Goal: Information Seeking & Learning: Check status

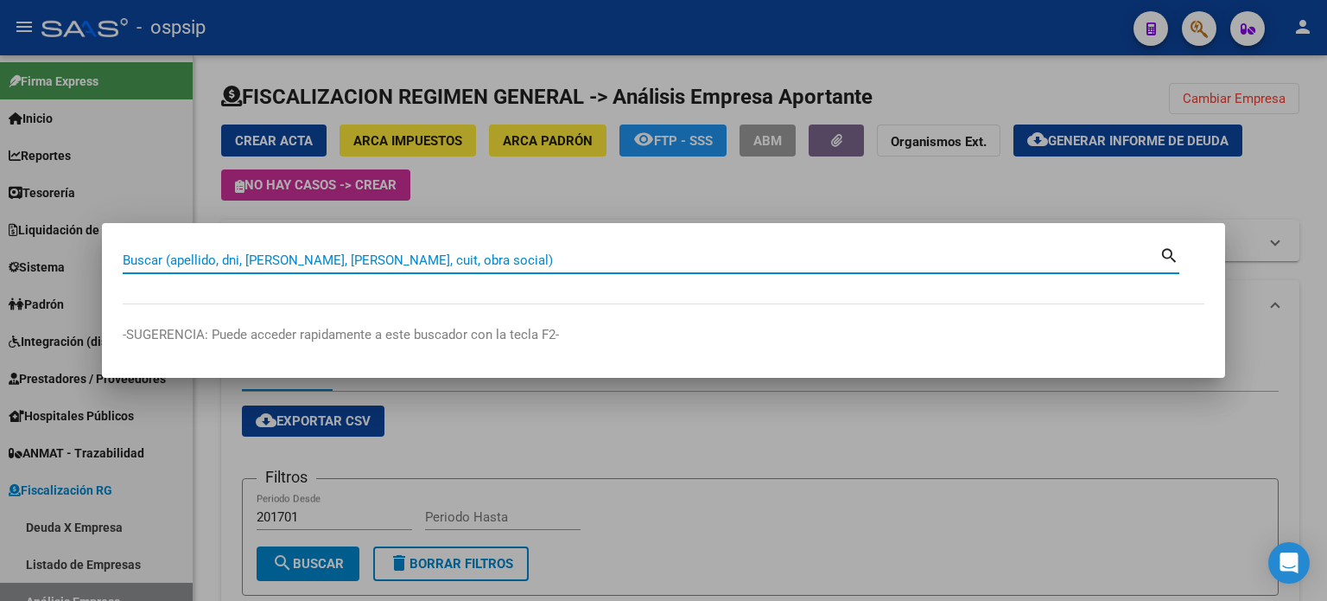
scroll to position [168, 0]
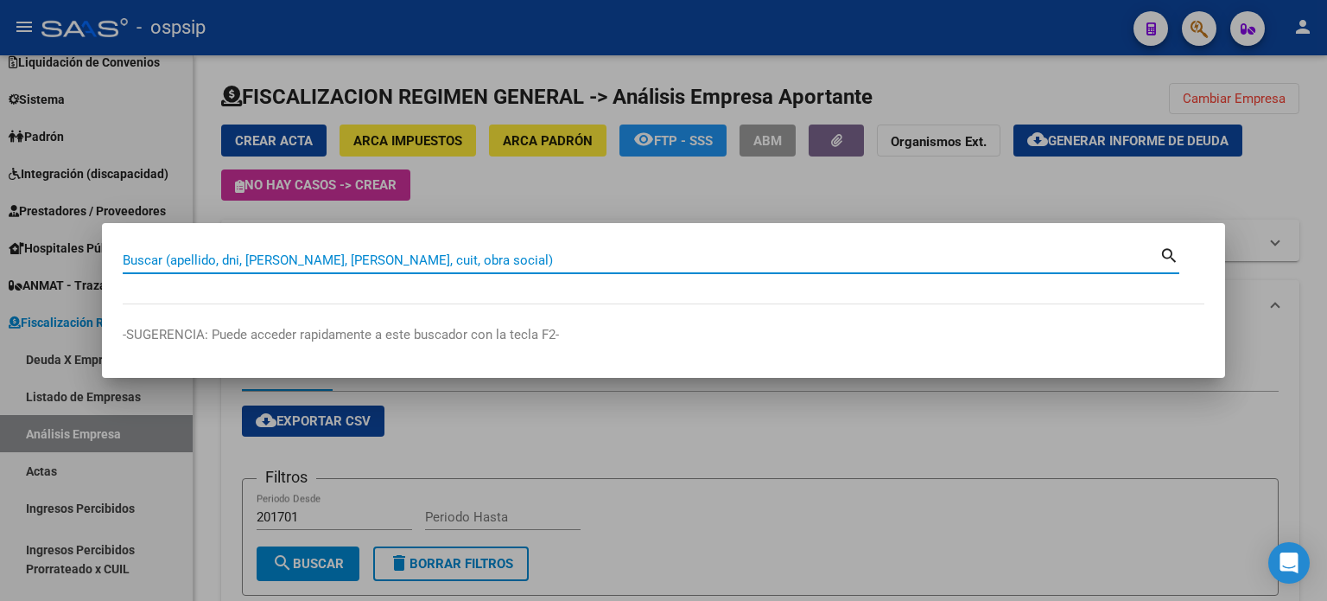
click at [429, 262] on input "Buscar (apellido, dni, [PERSON_NAME], [PERSON_NAME], cuit, obra social)" at bounding box center [641, 260] width 1037 height 16
click at [453, 255] on input "Buscar (apellido, dni, [PERSON_NAME], [PERSON_NAME], cuit, obra social)" at bounding box center [641, 260] width 1037 height 16
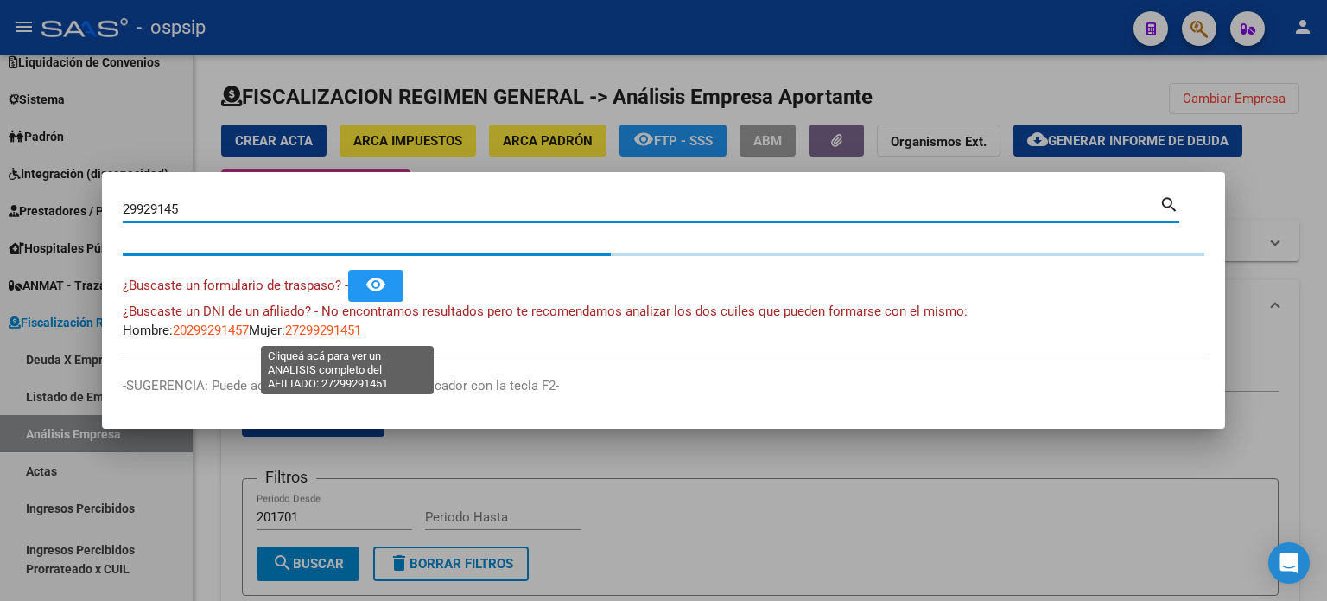
click at [347, 328] on span "27299291451" at bounding box center [323, 330] width 76 height 16
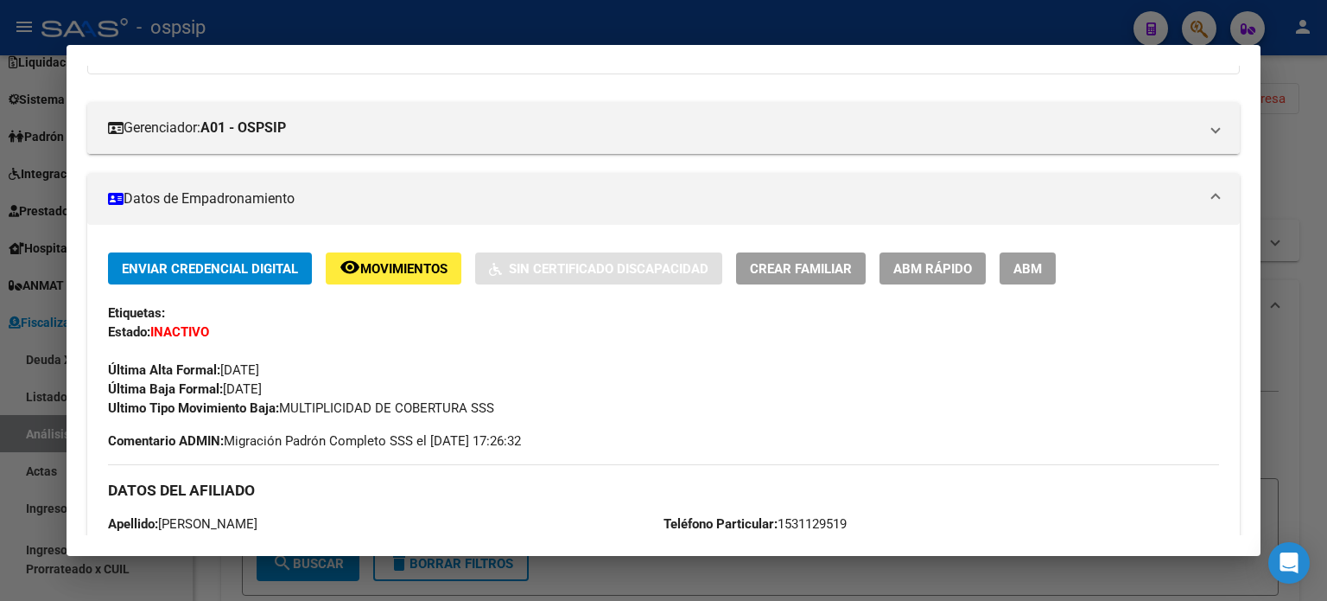
scroll to position [0, 0]
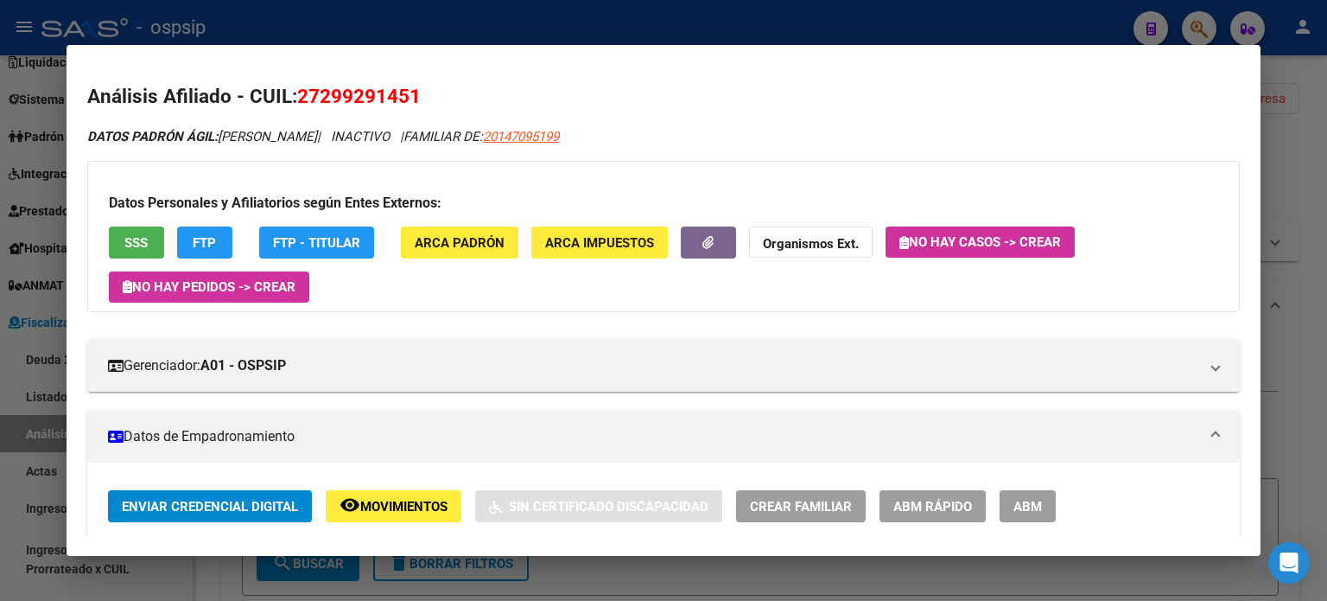
drag, startPoint x: 300, startPoint y: 99, endPoint x: 429, endPoint y: 104, distance: 128.9
click at [429, 104] on h2 "Análisis Afiliado - CUIL: 27299291451" at bounding box center [663, 96] width 1153 height 29
copy span "27299291451"
click at [474, 75] on mat-dialog-content "Análisis Afiliado - CUIL: 27299291451 DATOS PADRÓN ÁGIL: [PERSON_NAME] | INACTI…" at bounding box center [664, 300] width 1194 height 469
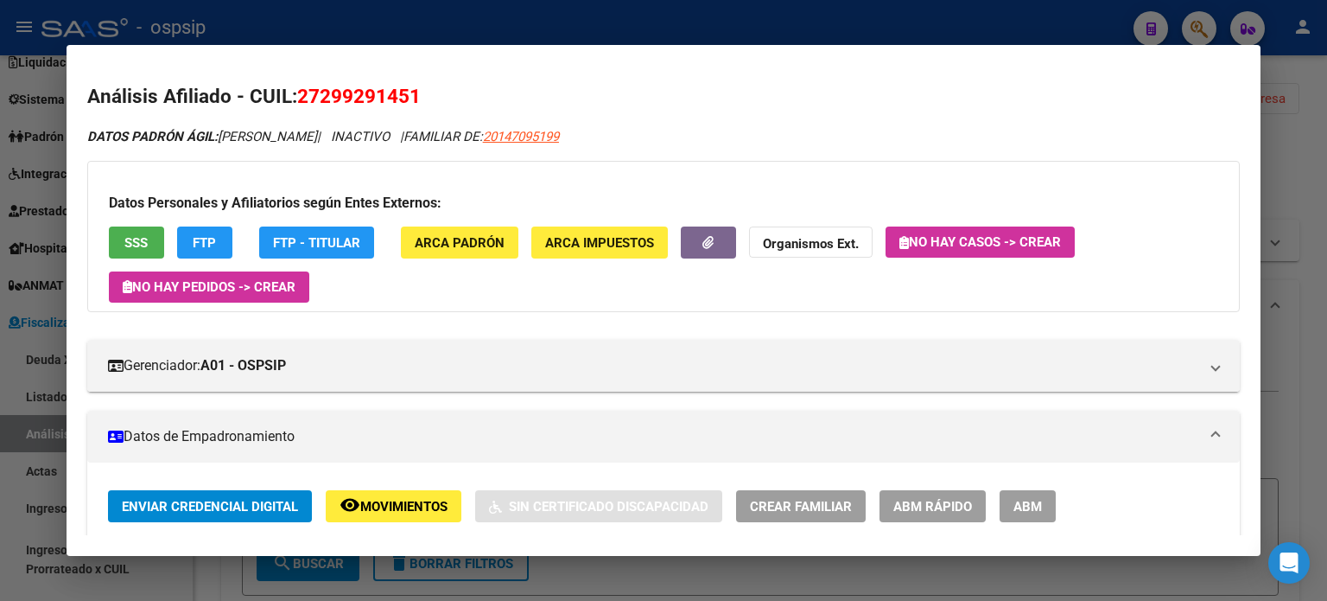
drag, startPoint x: 412, startPoint y: 100, endPoint x: 318, endPoint y: 99, distance: 94.2
click at [318, 99] on span "27299291451" at bounding box center [359, 96] width 124 height 22
copy span "29929145"
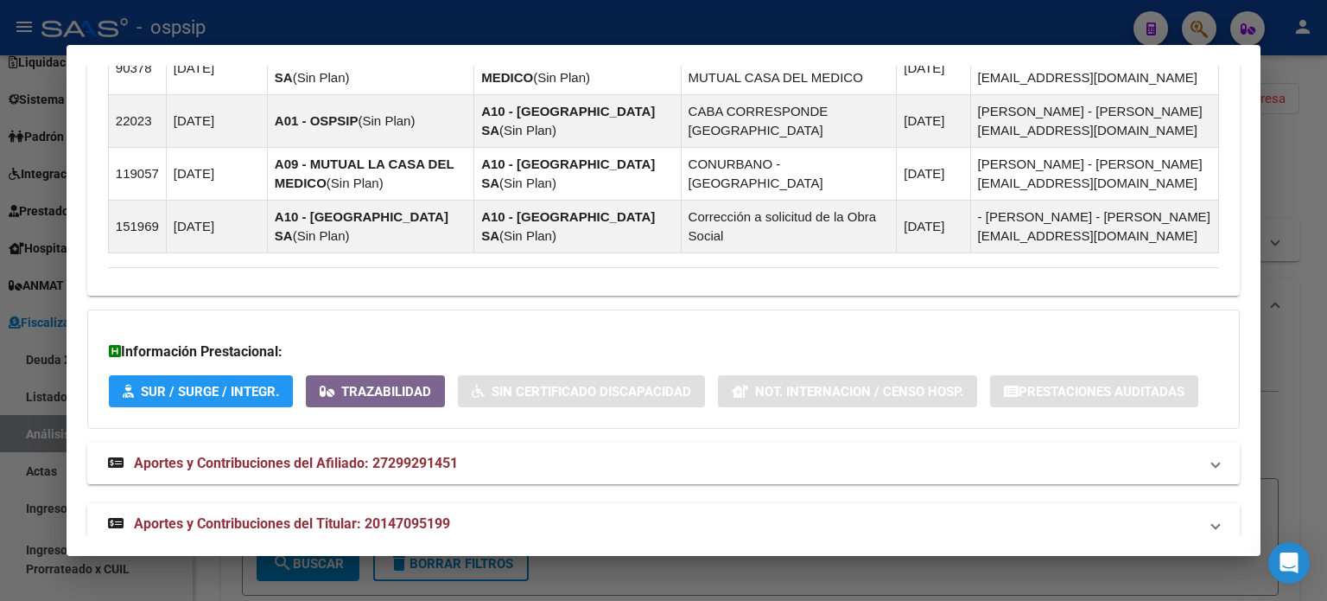
scroll to position [1421, 0]
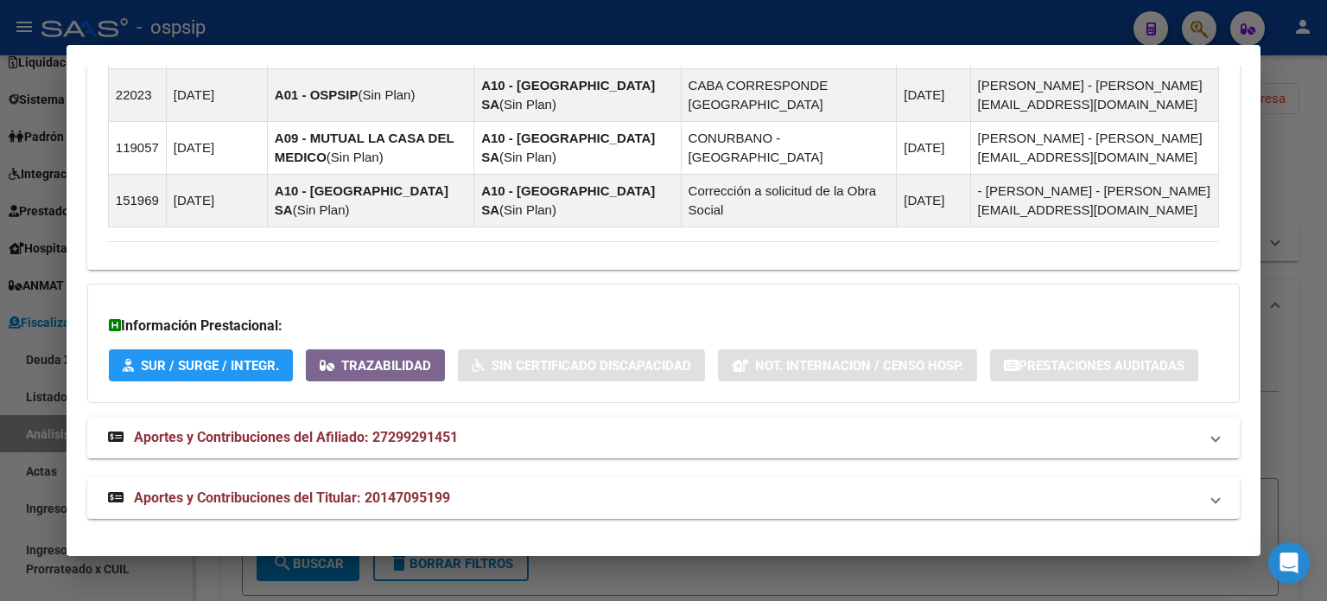
click at [381, 445] on mat-expansion-panel-header "Aportes y Contribuciones del Afiliado: 27299291451" at bounding box center [663, 437] width 1153 height 41
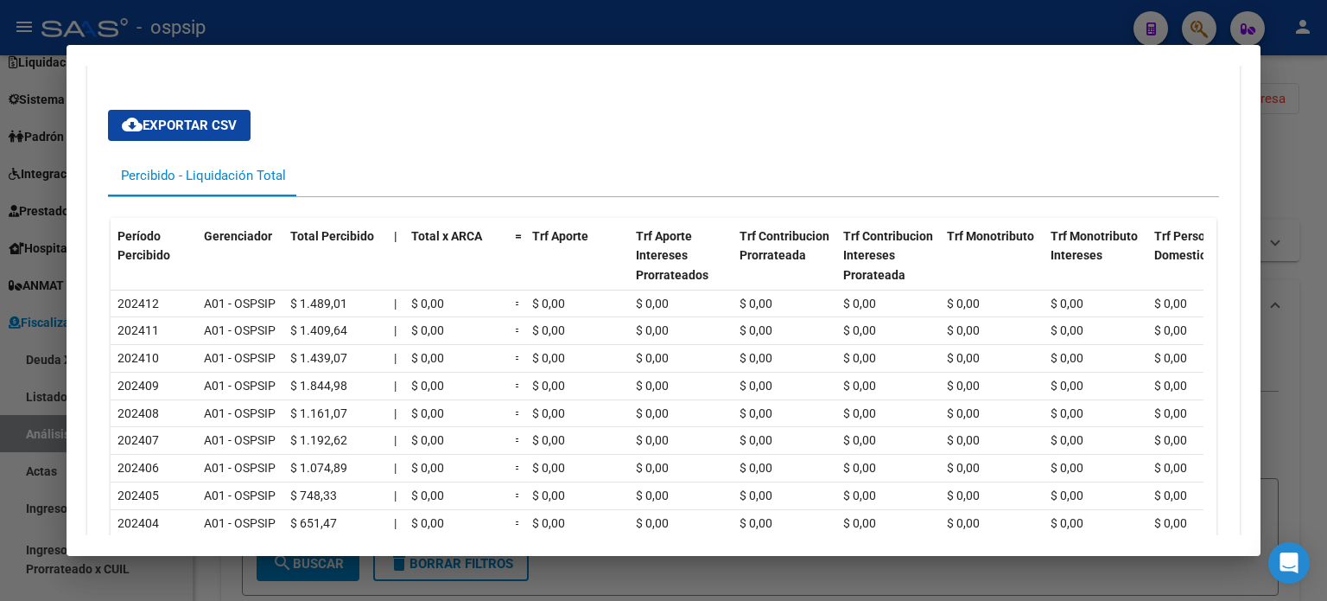
scroll to position [2034, 0]
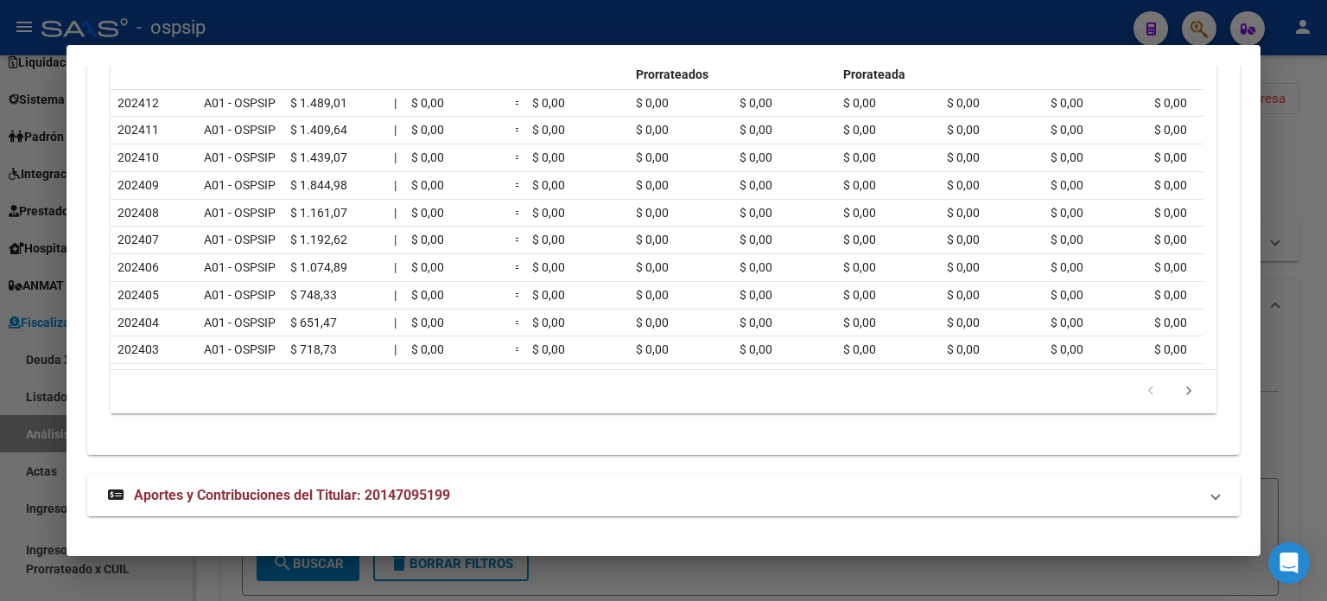
click at [358, 487] on span "Aportes y Contribuciones del Titular: 20147095199" at bounding box center [292, 495] width 316 height 16
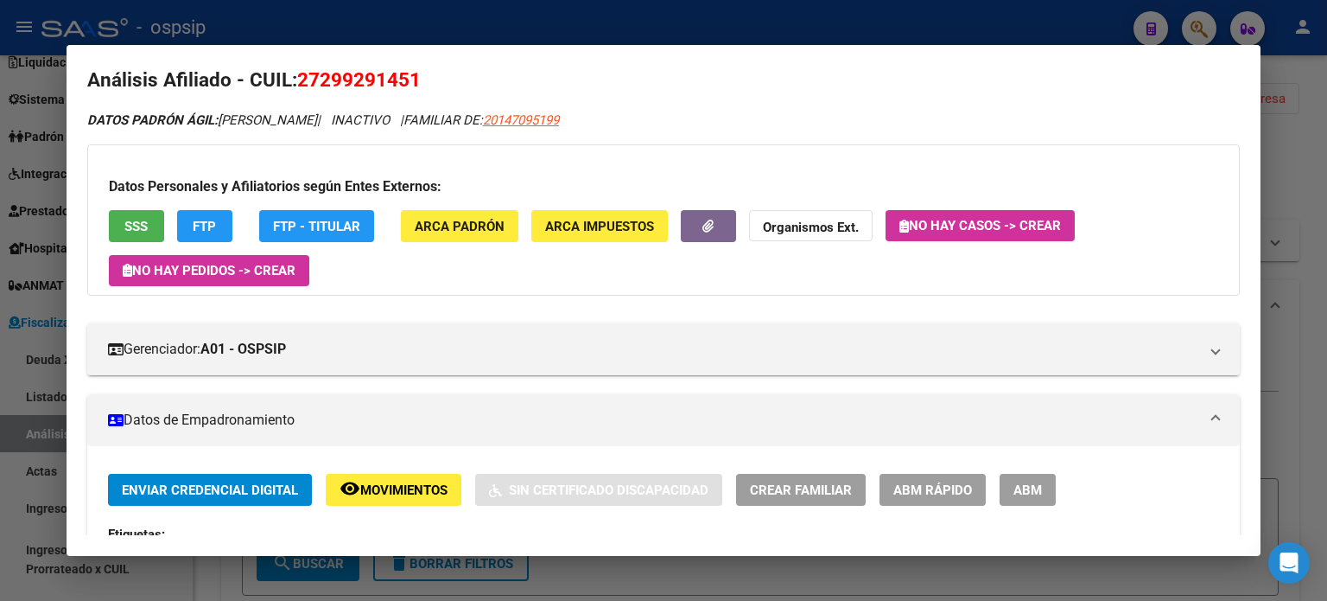
scroll to position [0, 0]
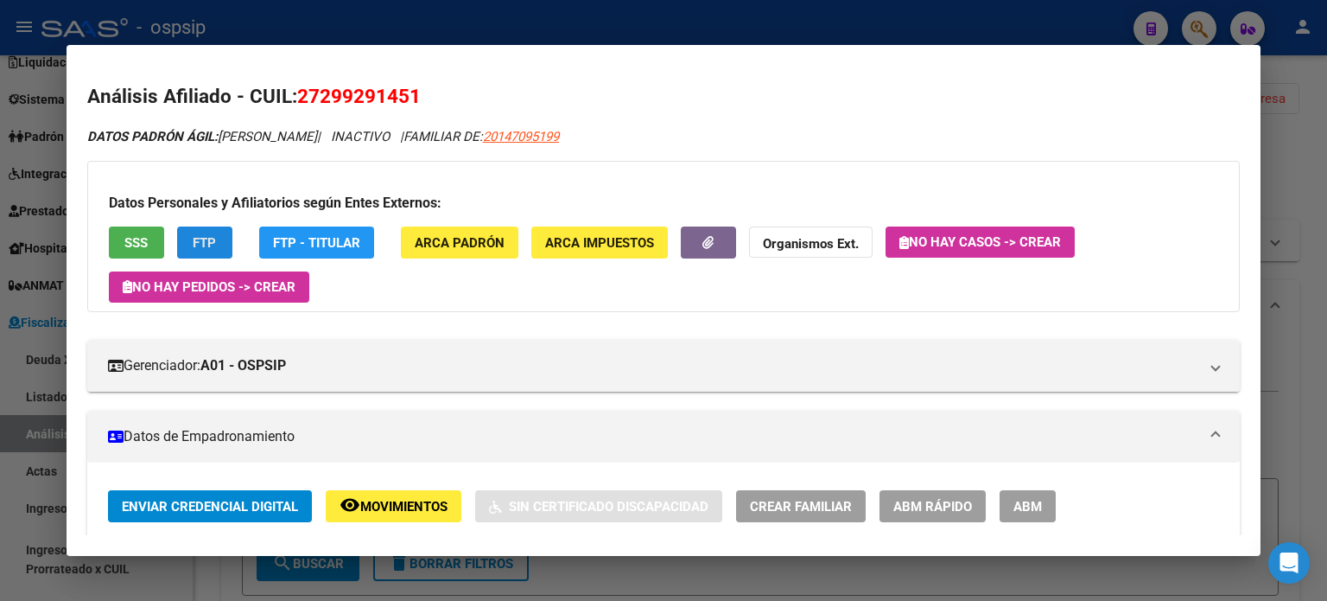
click at [217, 239] on button "FTP" at bounding box center [204, 242] width 55 height 32
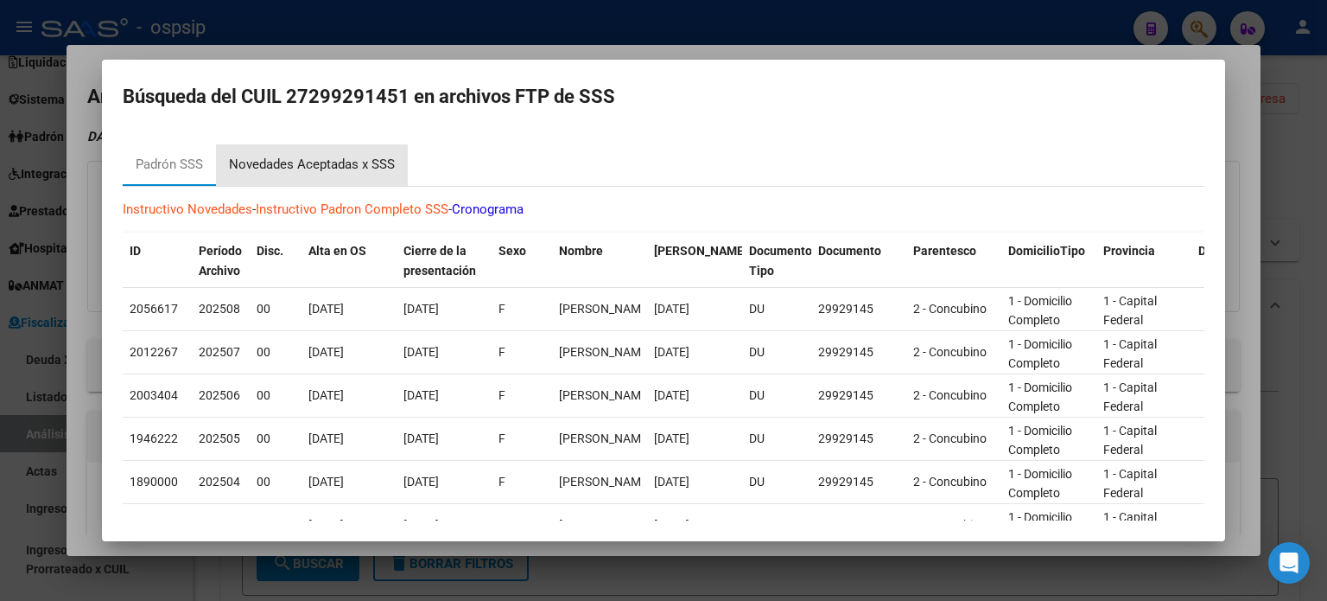
click at [341, 169] on div "Novedades Aceptadas x SSS" at bounding box center [312, 165] width 166 height 20
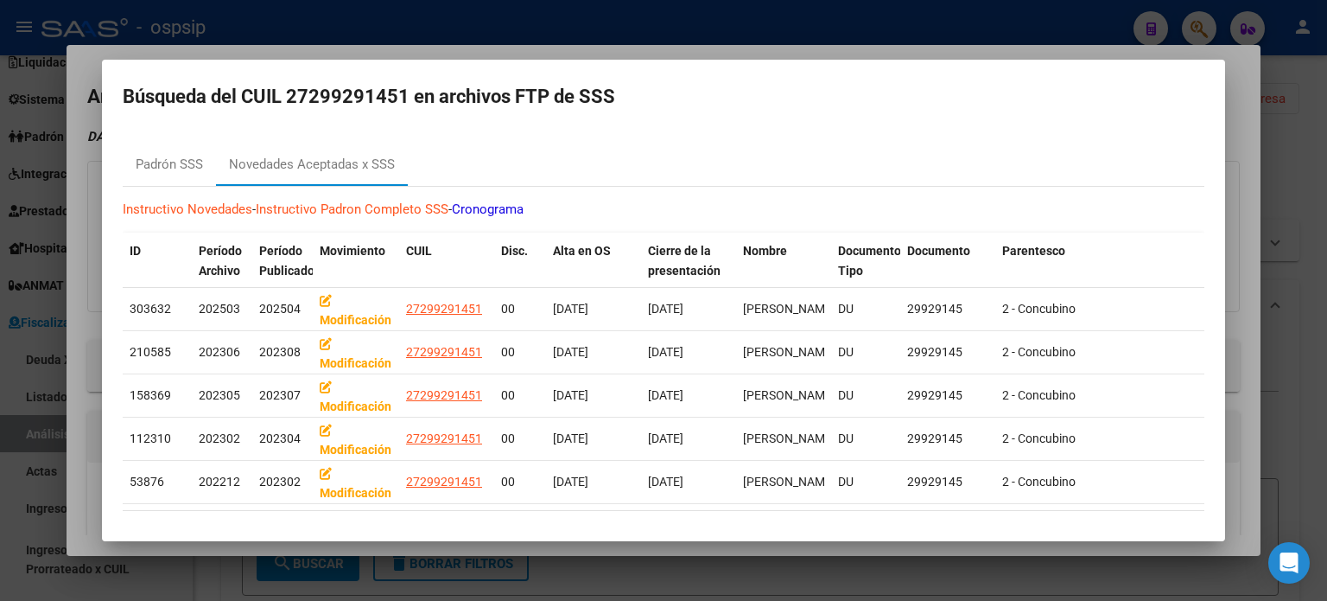
click at [1246, 99] on div at bounding box center [663, 300] width 1327 height 601
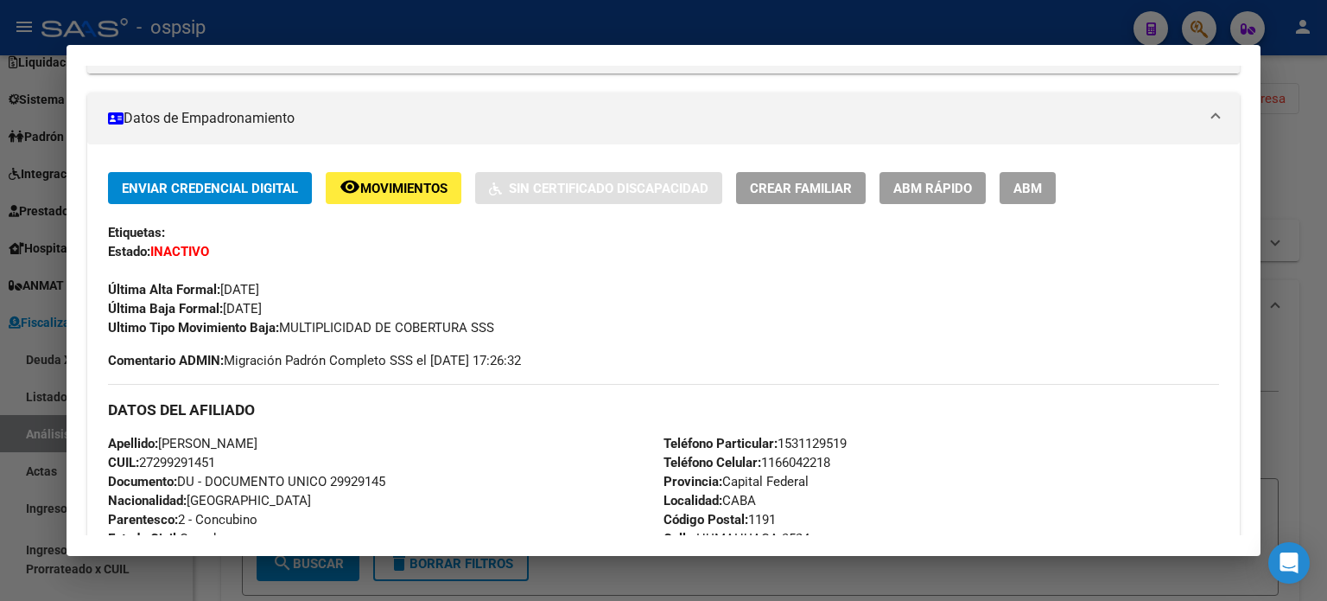
scroll to position [228, 0]
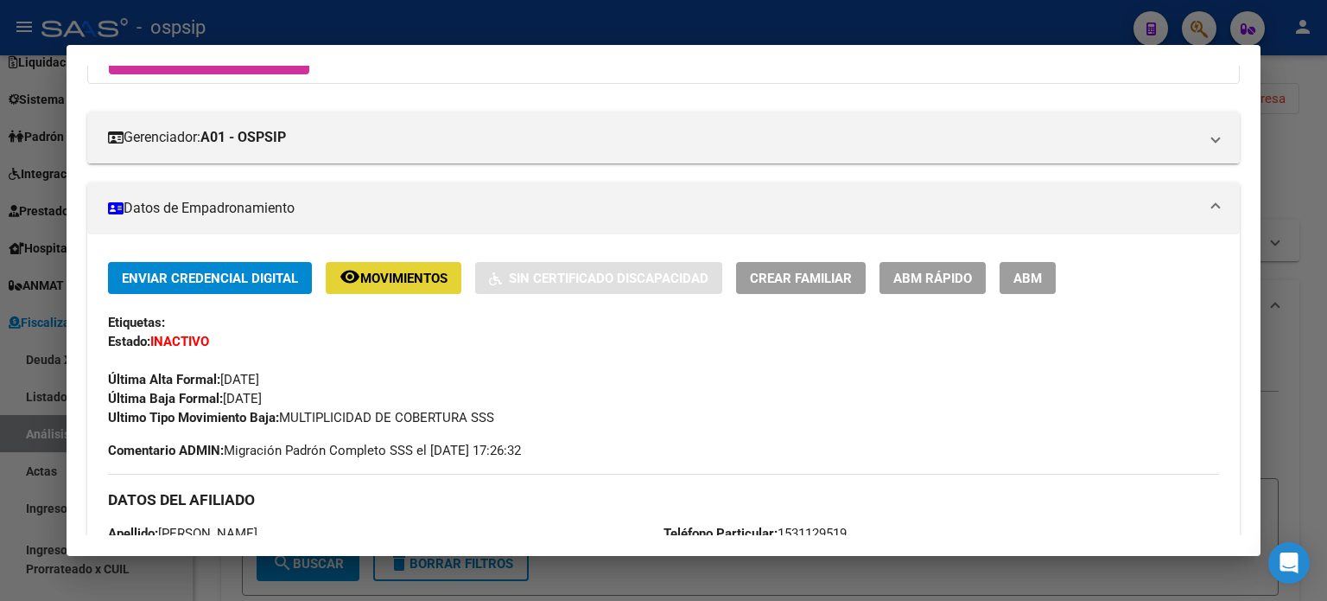
click at [415, 266] on button "remove_red_eye Movimientos" at bounding box center [394, 278] width 136 height 32
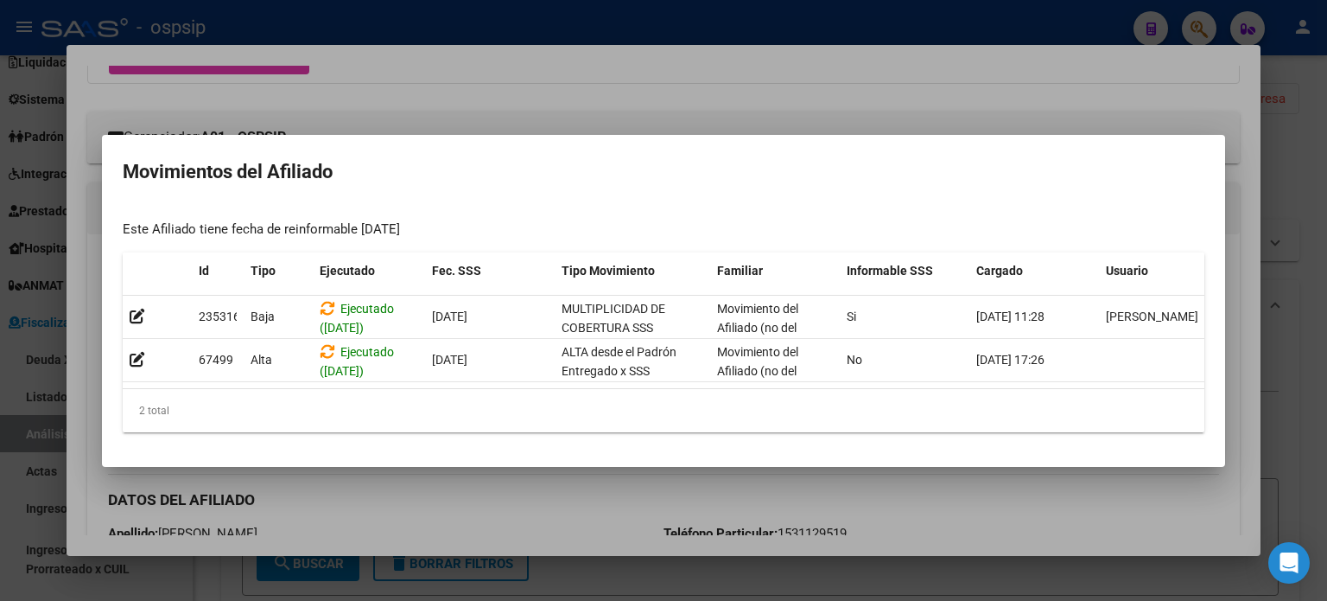
click at [325, 98] on div at bounding box center [663, 300] width 1327 height 601
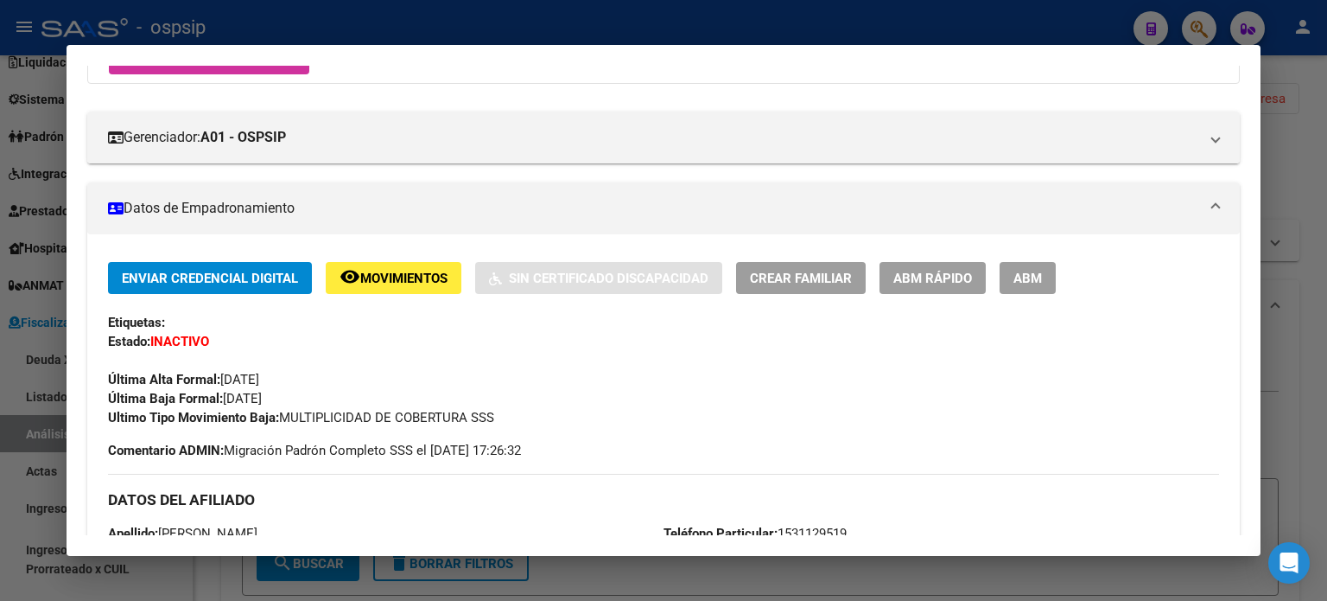
scroll to position [0, 0]
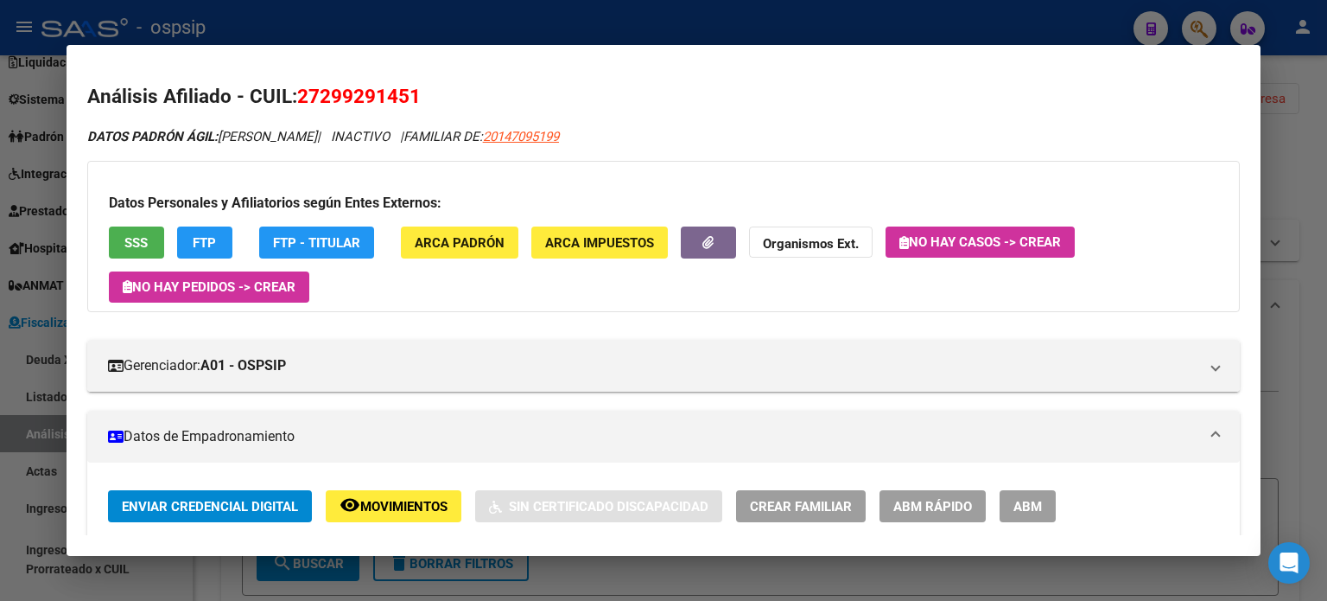
click at [12, 258] on div at bounding box center [663, 300] width 1327 height 601
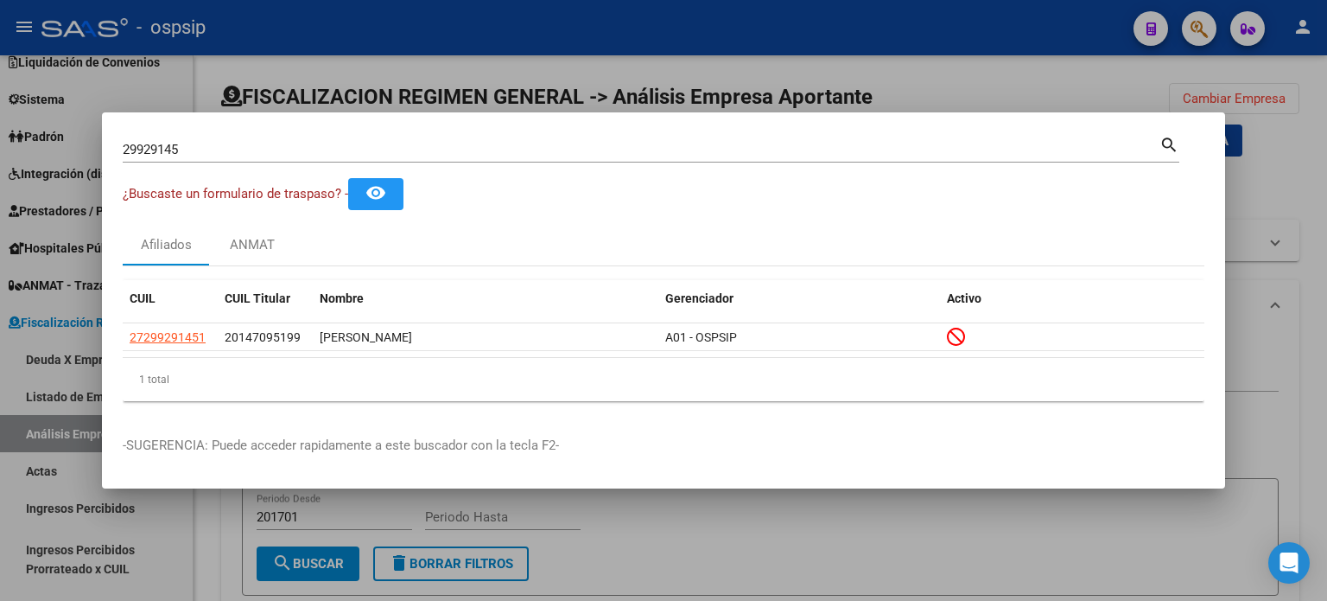
click at [216, 150] on input "29929145" at bounding box center [641, 150] width 1037 height 16
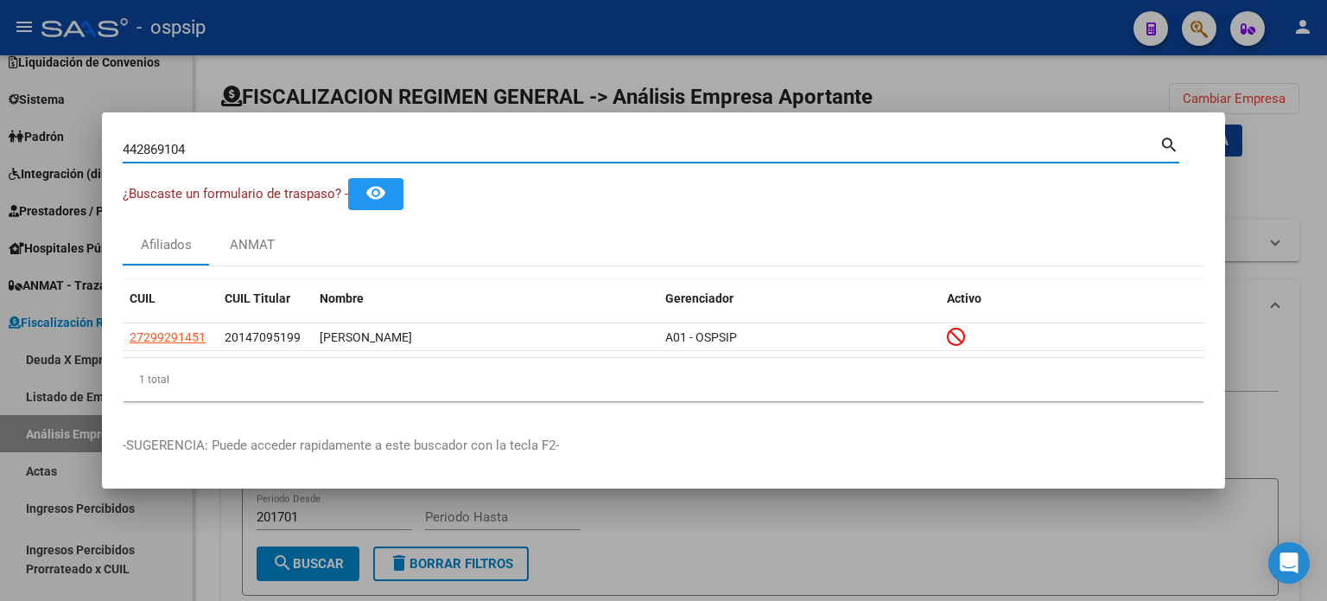
type input "442869104"
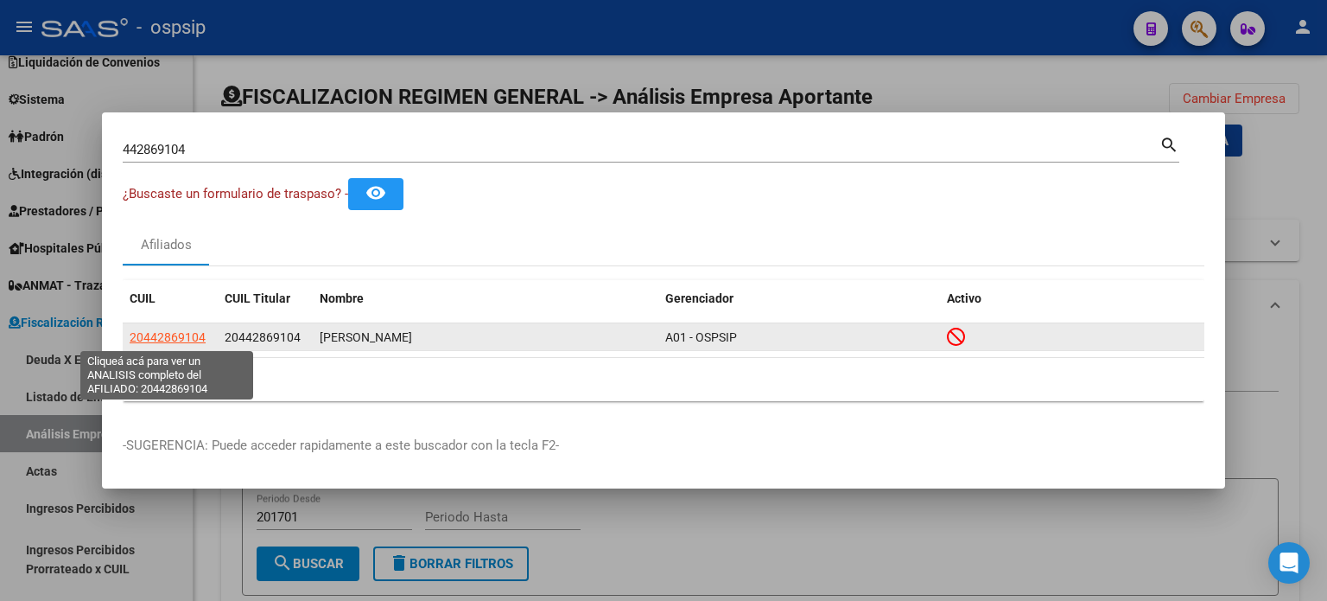
click at [170, 334] on span "20442869104" at bounding box center [168, 337] width 76 height 14
type textarea "20442869104"
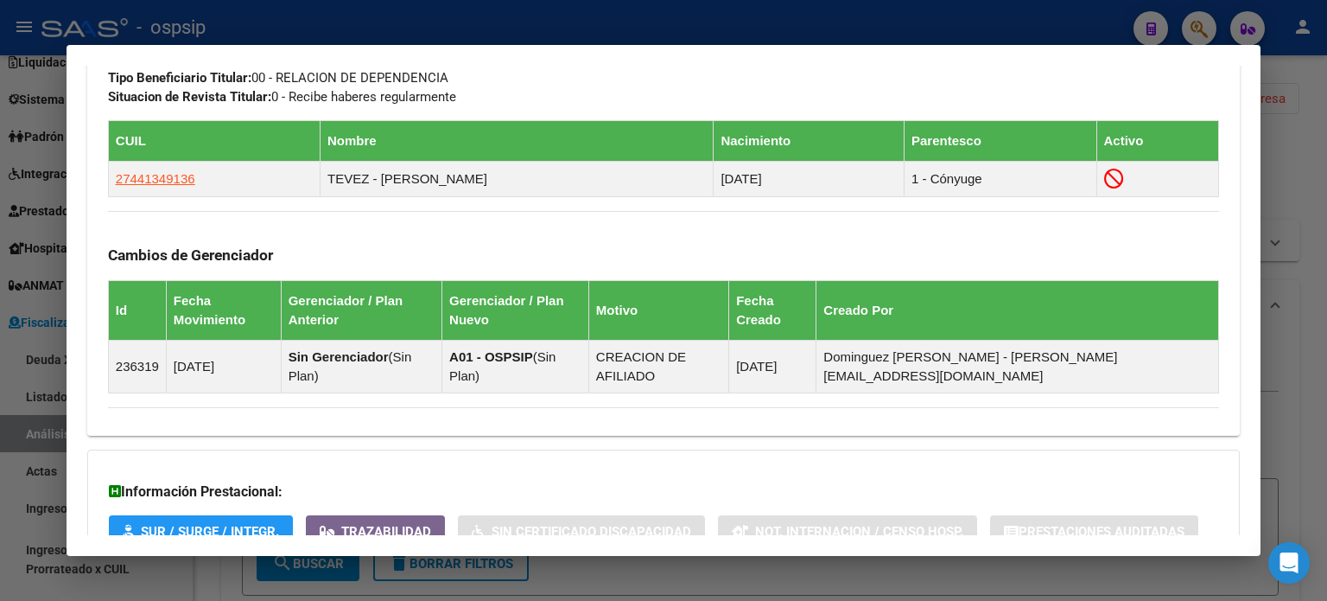
scroll to position [986, 0]
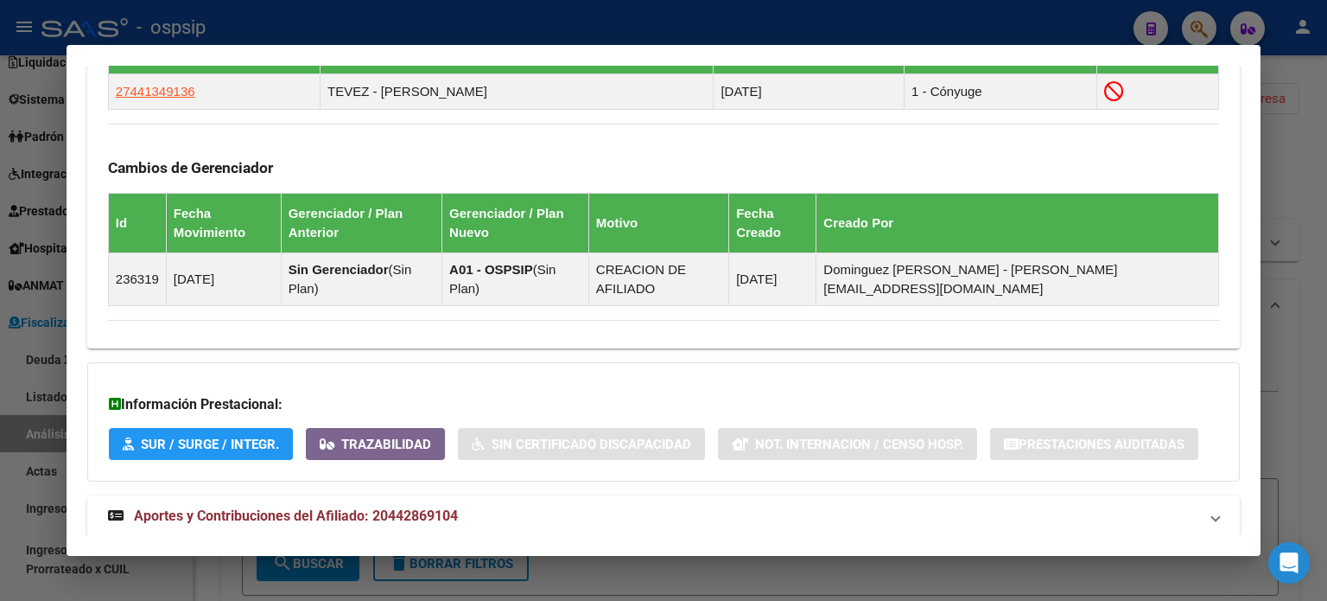
click at [406, 507] on span "Aportes y Contribuciones del Afiliado: 20442869104" at bounding box center [296, 515] width 324 height 16
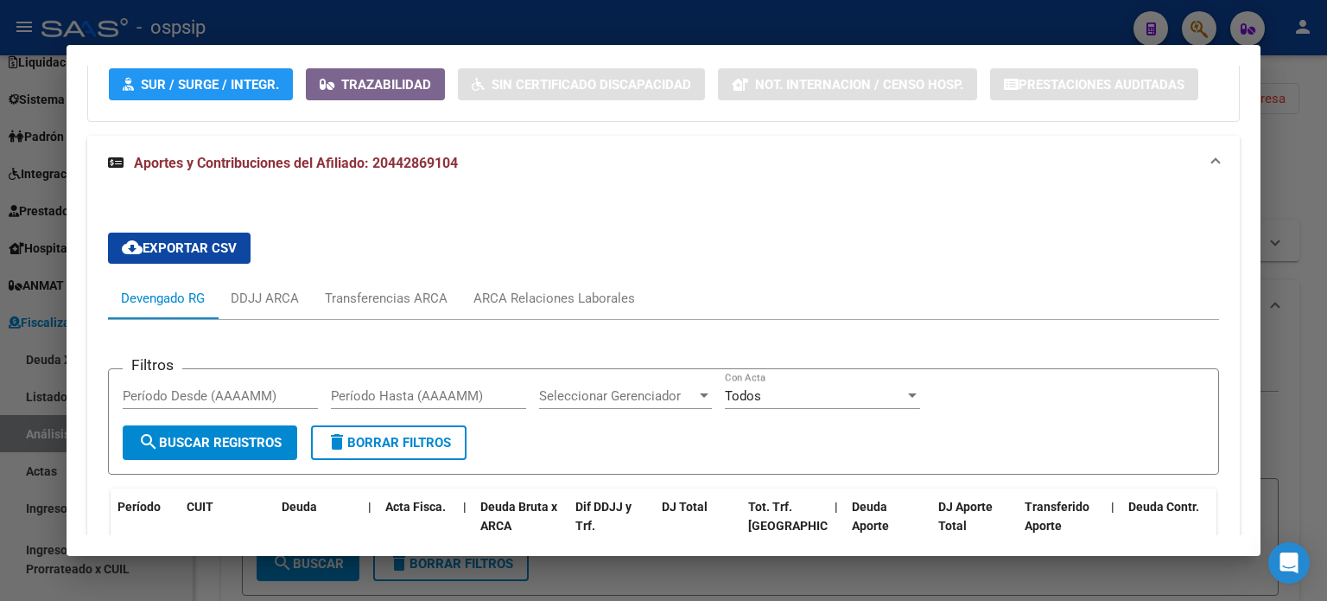
scroll to position [1345, 0]
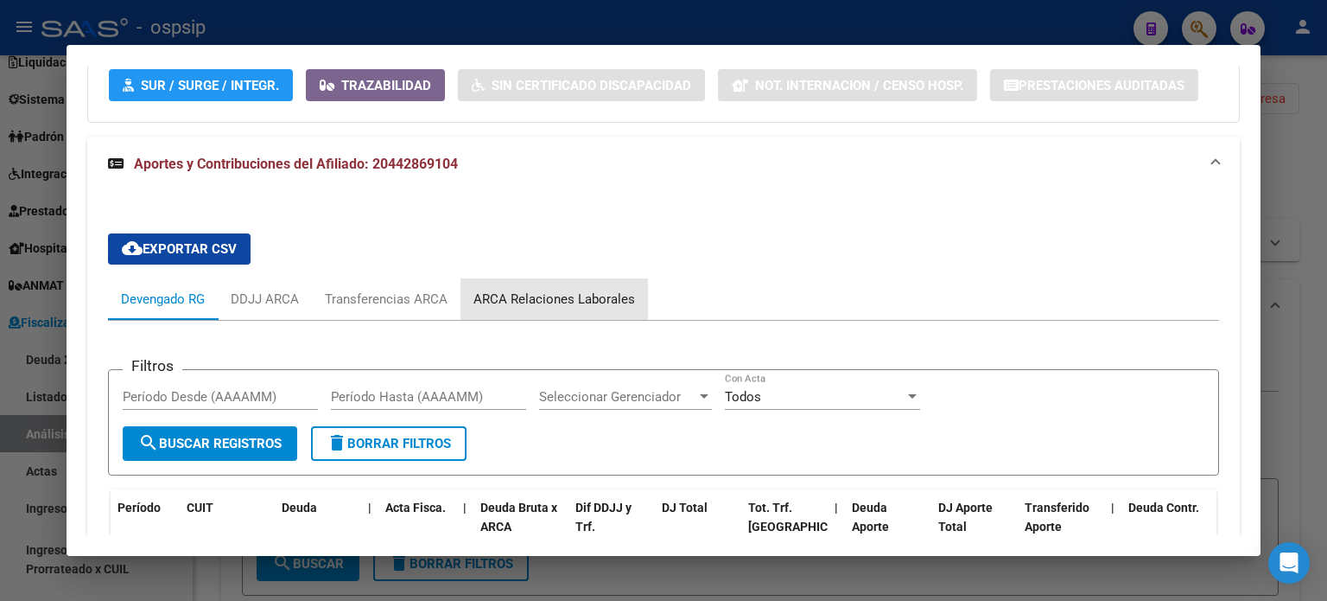
click at [567, 289] on div "ARCA Relaciones Laborales" at bounding box center [555, 298] width 162 height 19
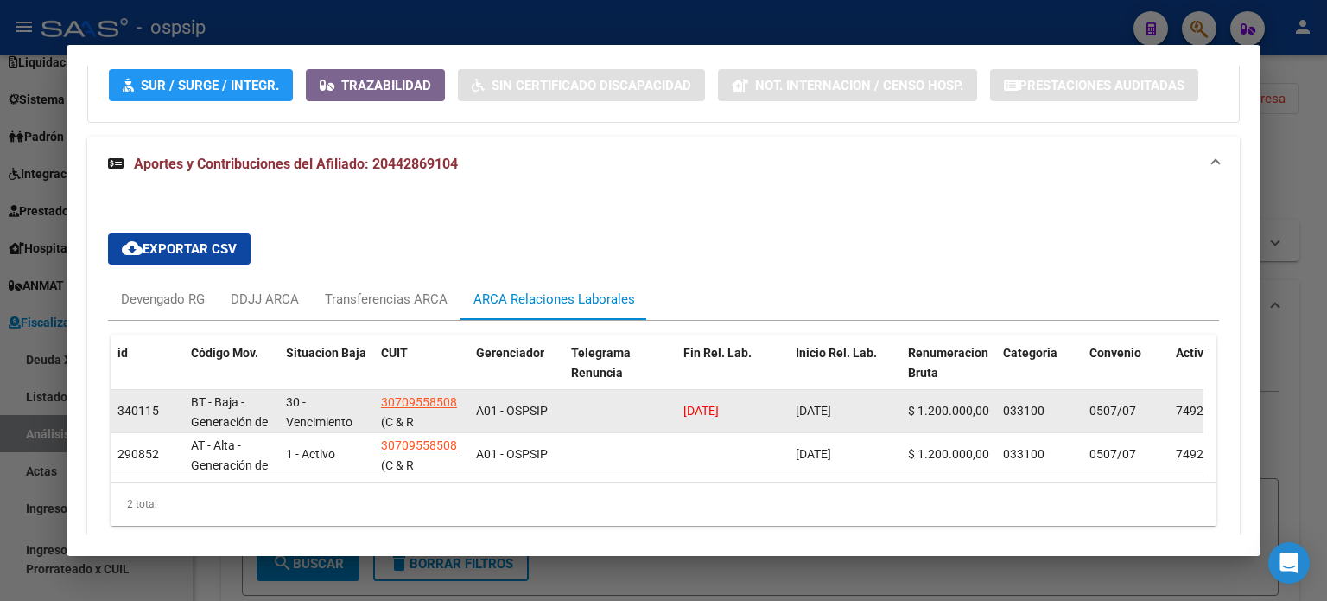
click at [718, 404] on span "[DATE]" at bounding box center [701, 411] width 35 height 14
